Goal: Task Accomplishment & Management: Manage account settings

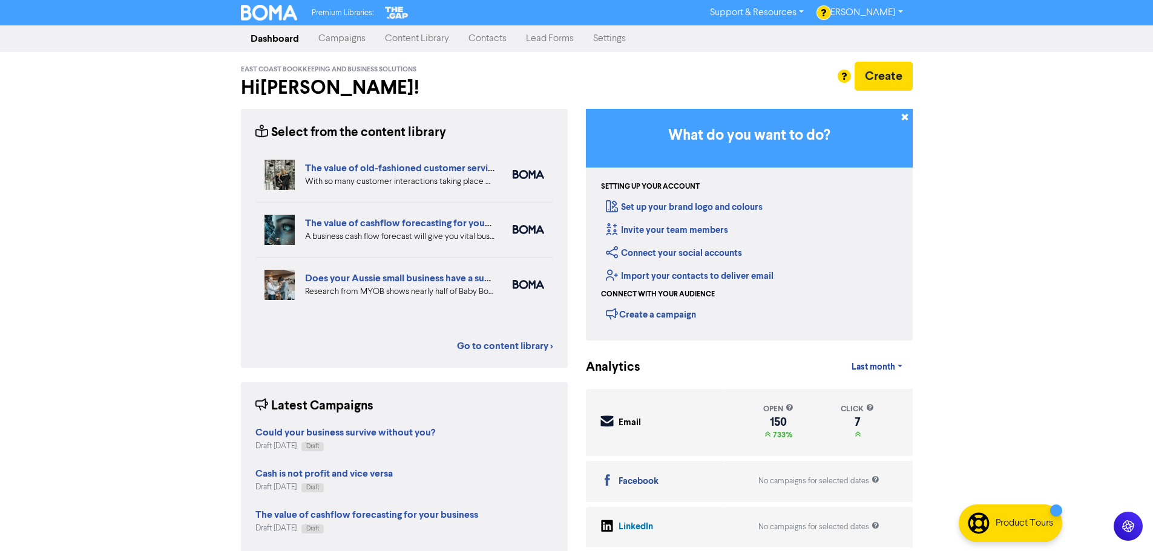
click at [110, 187] on div "Premium Libraries: Support & Resources Video Tutorials FAQ & Guides Marketing E…" at bounding box center [576, 275] width 1153 height 551
click at [143, 291] on div "Premium Libraries: Support & Resources Video Tutorials FAQ & Guides Marketing E…" at bounding box center [576, 275] width 1153 height 551
click at [357, 42] on link "Campaigns" at bounding box center [342, 39] width 67 height 24
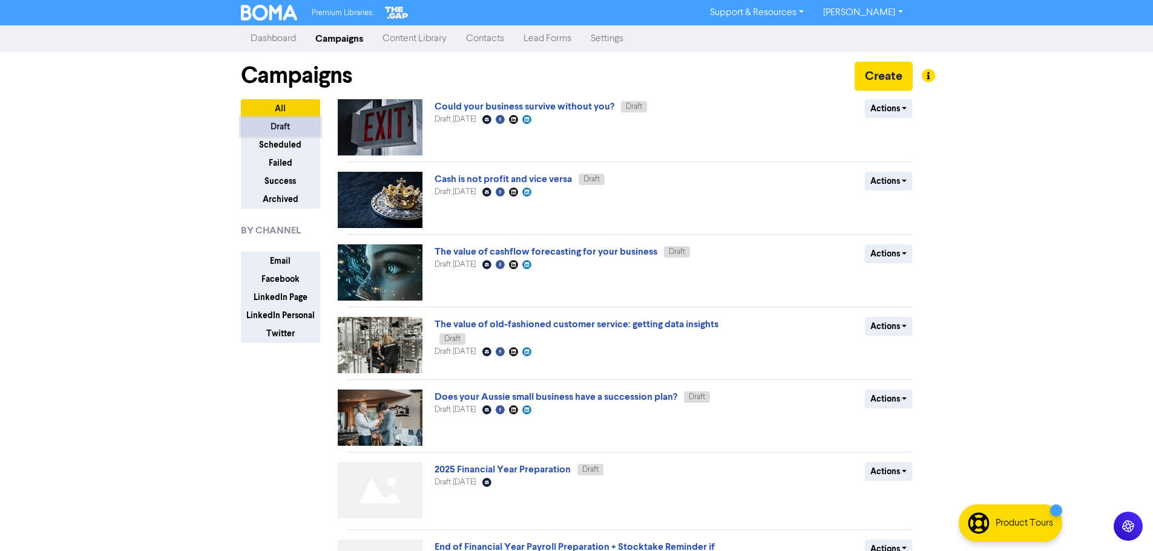
click at [285, 125] on button "Draft" at bounding box center [280, 126] width 79 height 19
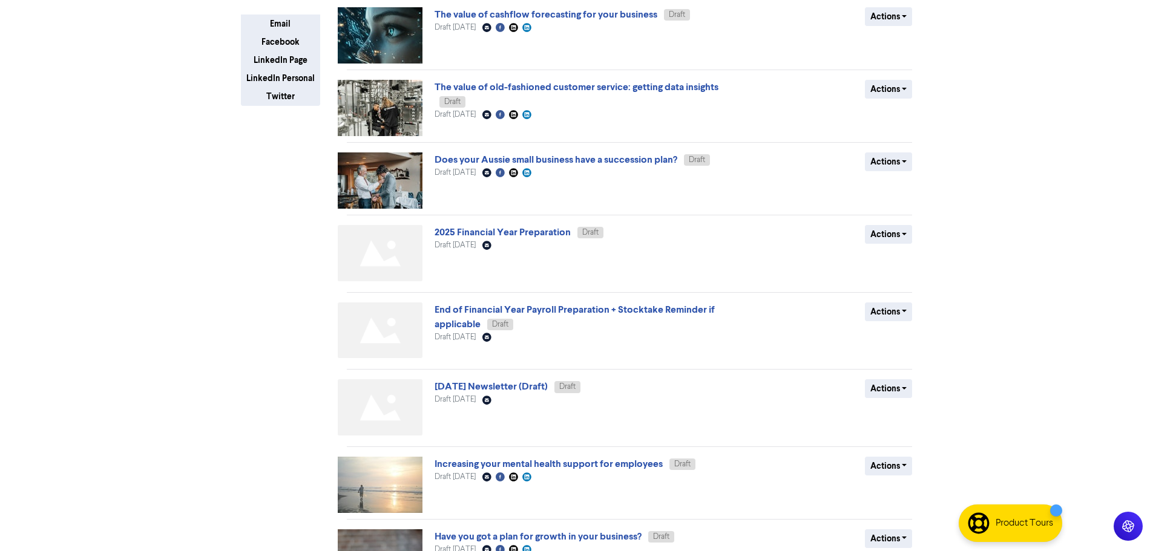
scroll to position [242, 0]
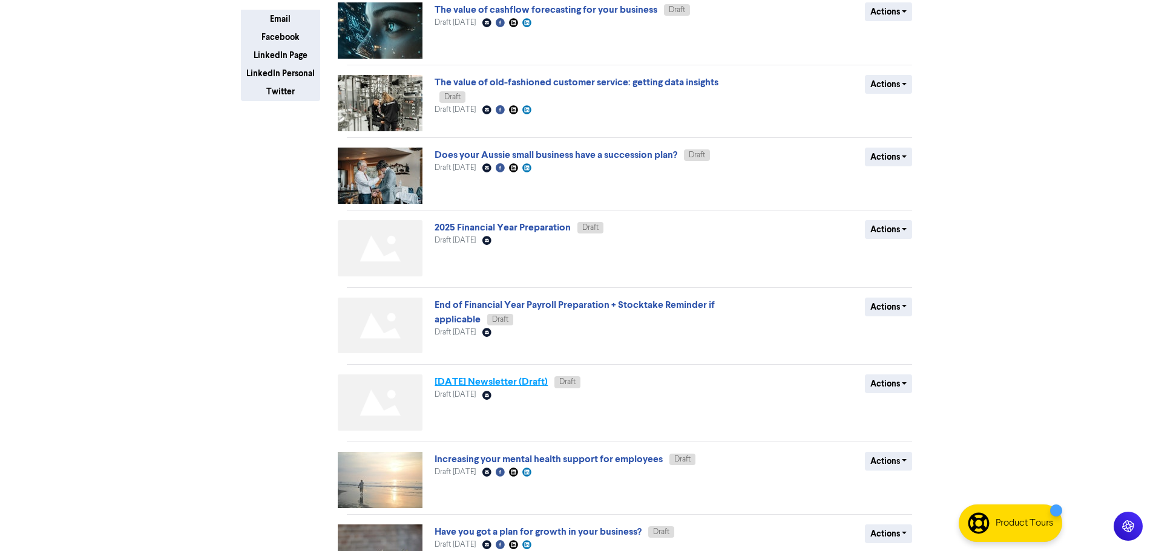
click at [548, 384] on link "[DATE] Newsletter (Draft)" at bounding box center [491, 382] width 113 height 12
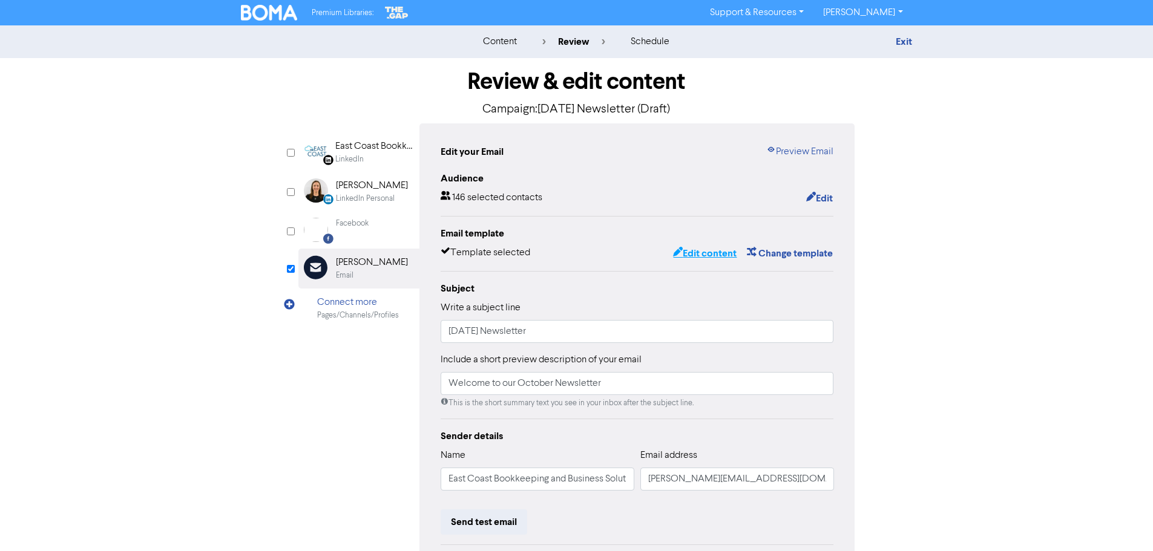
click at [711, 252] on button "Edit content" at bounding box center [705, 254] width 65 height 16
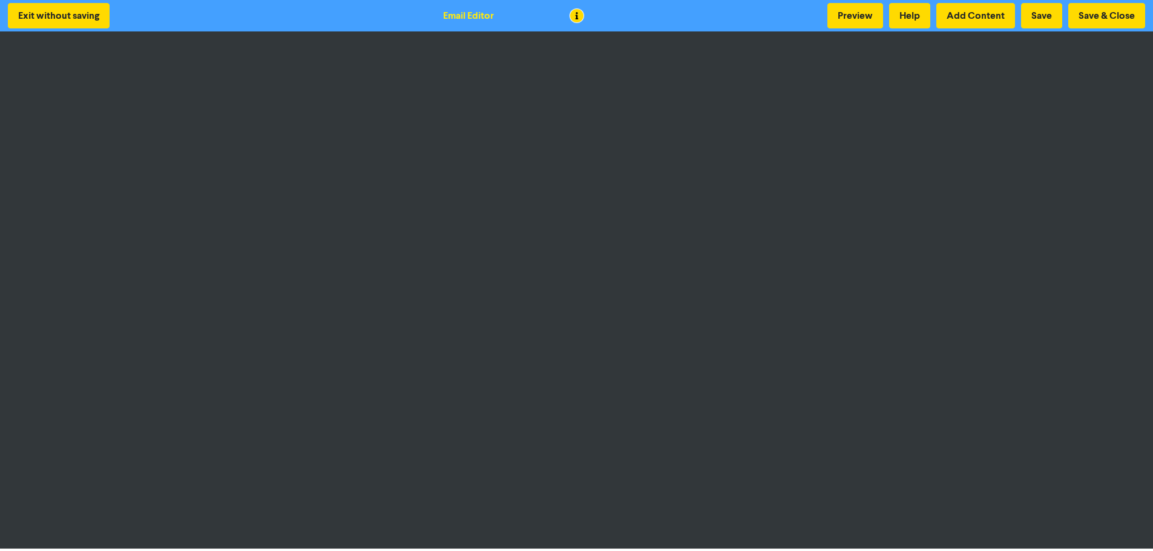
scroll to position [1, 0]
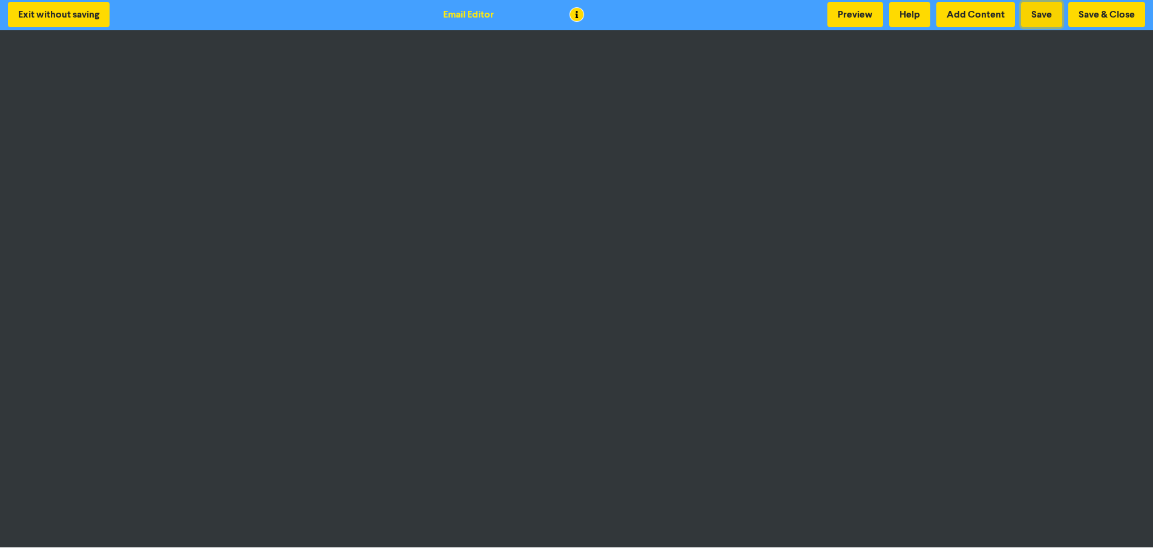
click at [1037, 12] on button "Save" at bounding box center [1041, 14] width 41 height 25
